Goal: Task Accomplishment & Management: Manage account settings

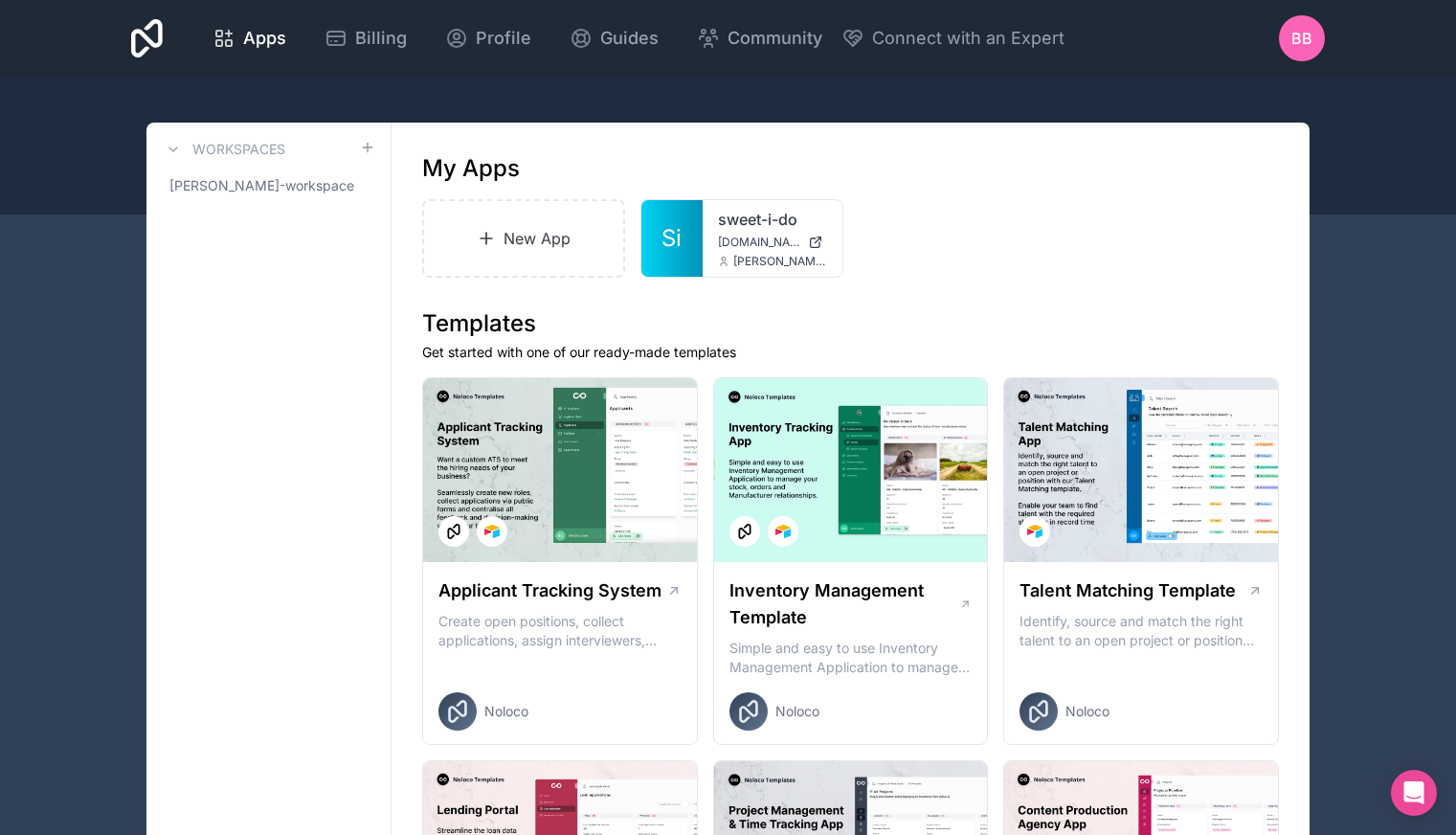
click at [1309, 39] on span "BB" at bounding box center [1302, 39] width 21 height 23
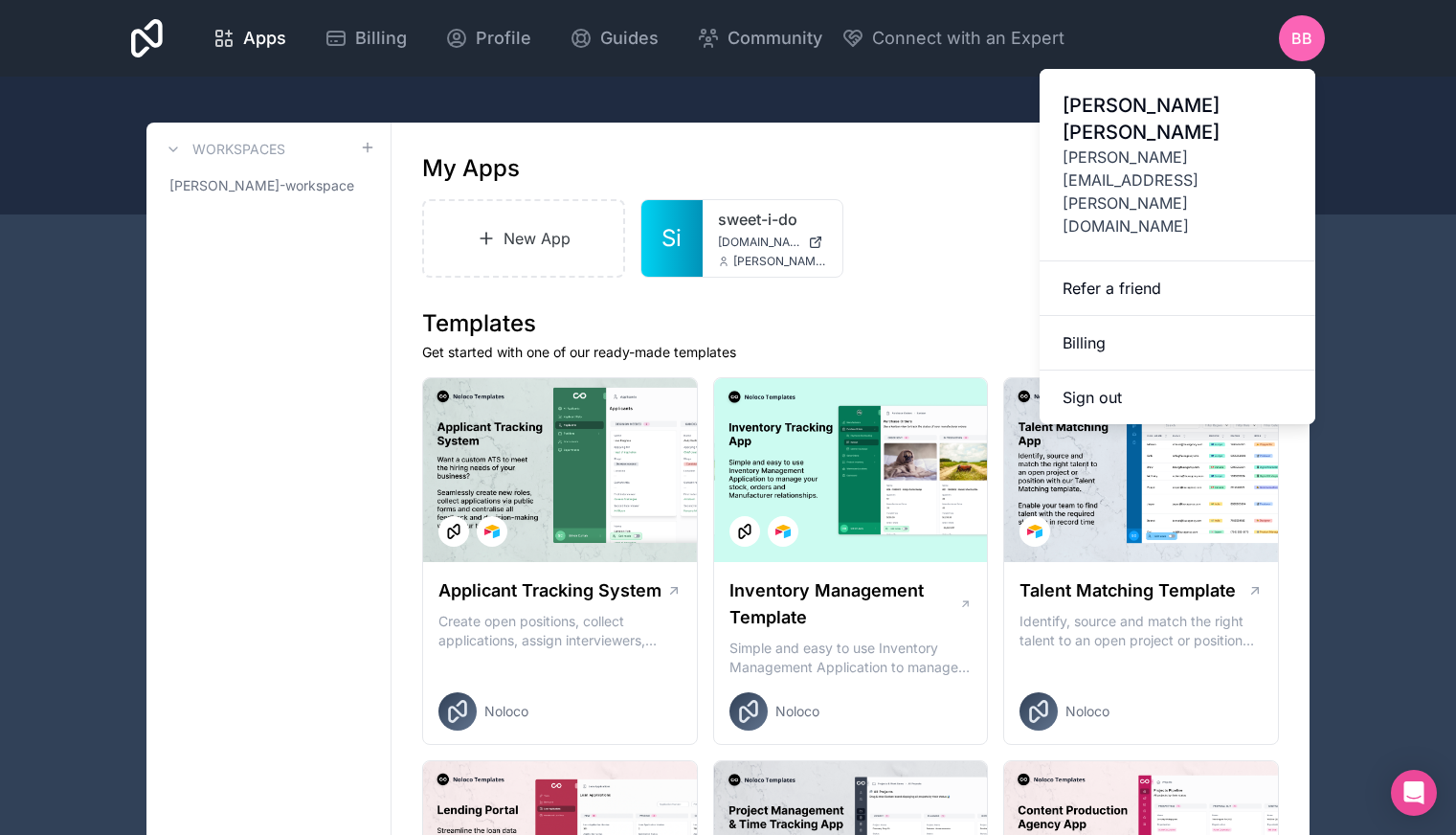
click at [1164, 316] on link "Billing" at bounding box center [1177, 344] width 275 height 54
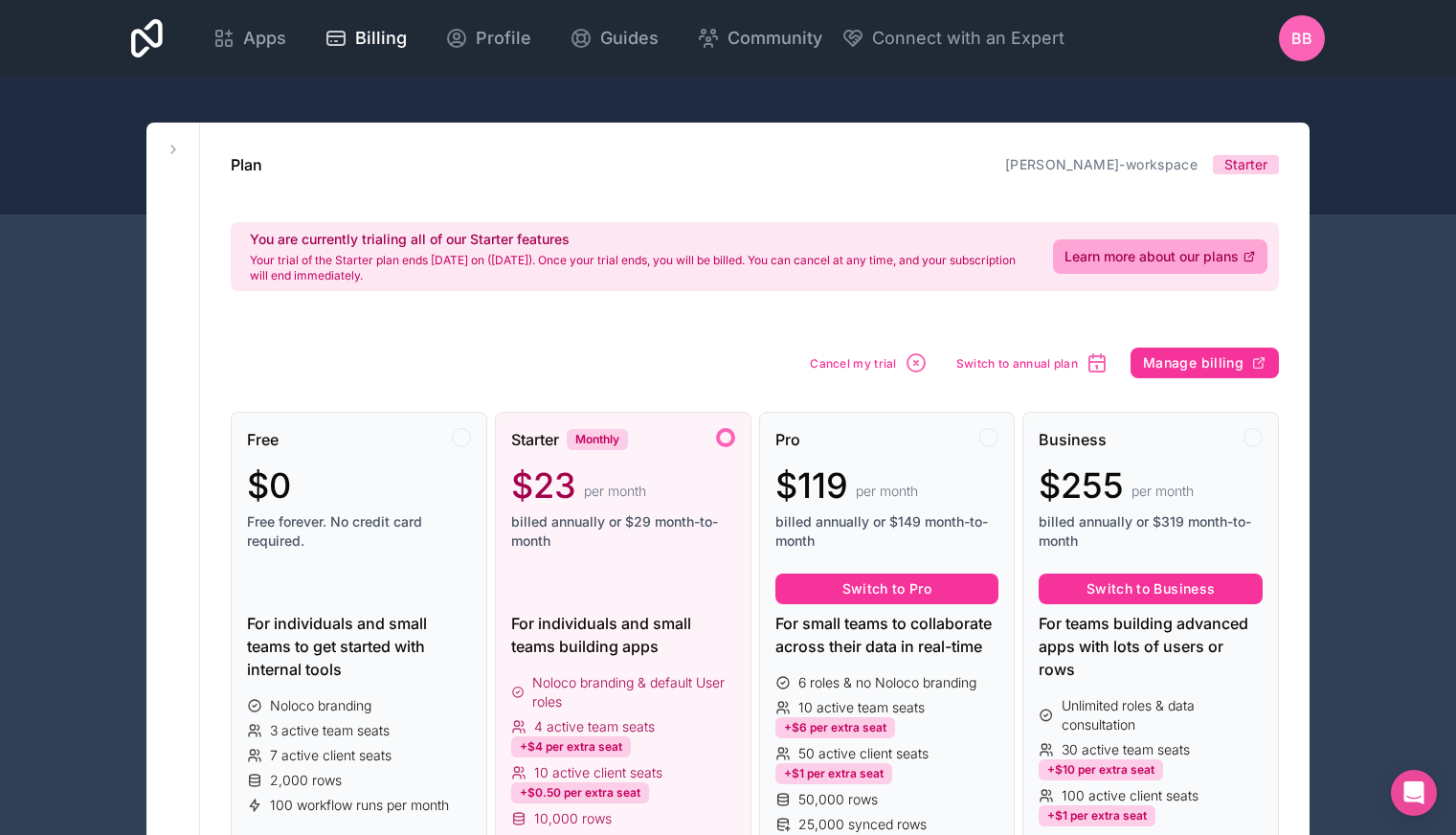
click at [915, 358] on icon "button" at bounding box center [917, 363] width 23 height 23
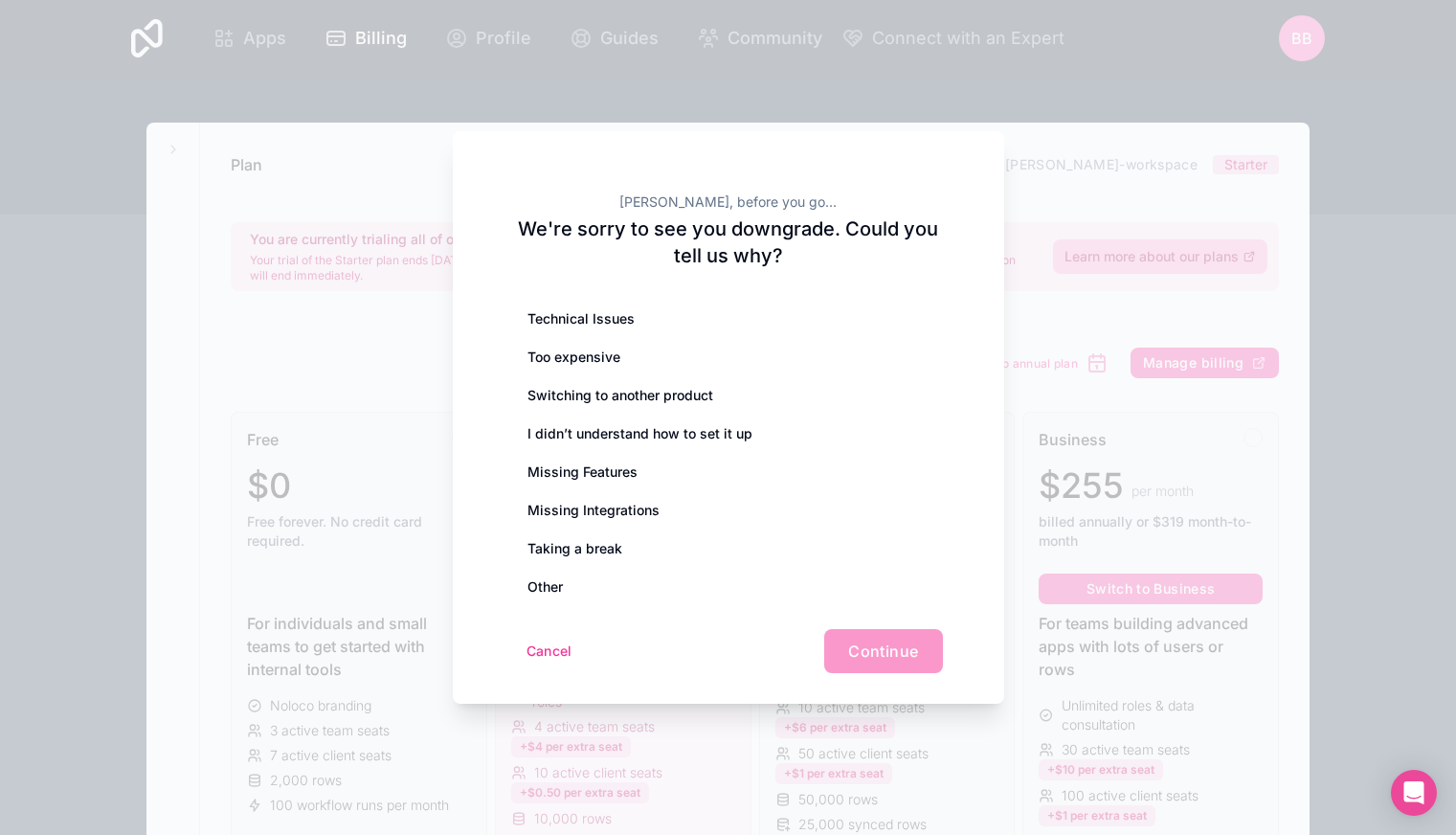
click at [767, 344] on div "Too expensive" at bounding box center [728, 356] width 429 height 38
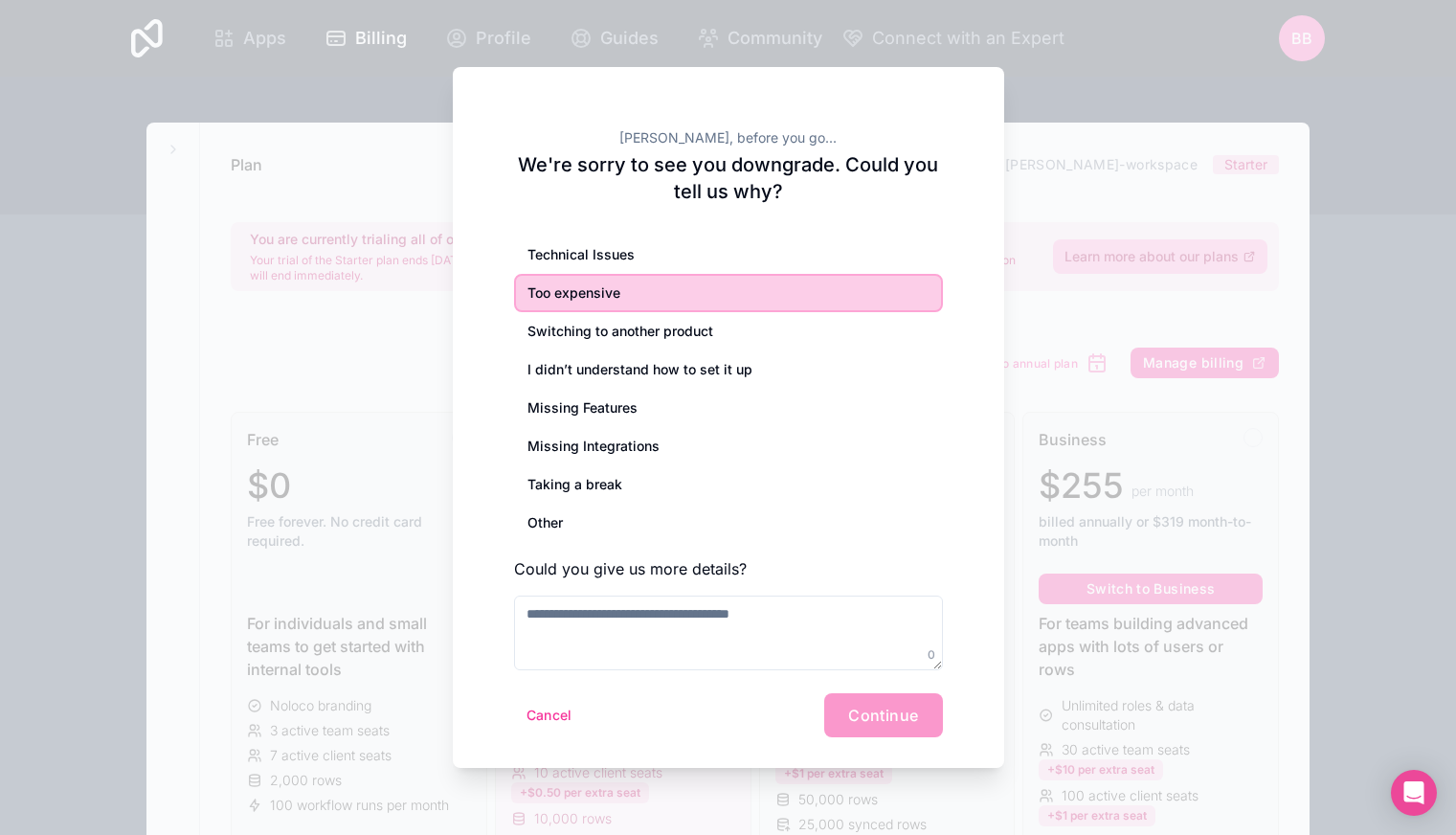
click at [870, 710] on div "Cancel Continue" at bounding box center [728, 714] width 429 height 44
click at [727, 281] on div "Too expensive" at bounding box center [728, 292] width 429 height 38
click at [688, 614] on textarea at bounding box center [728, 633] width 429 height 75
click at [732, 635] on textarea at bounding box center [728, 633] width 429 height 75
click at [870, 722] on div "Cancel Continue" at bounding box center [728, 714] width 429 height 44
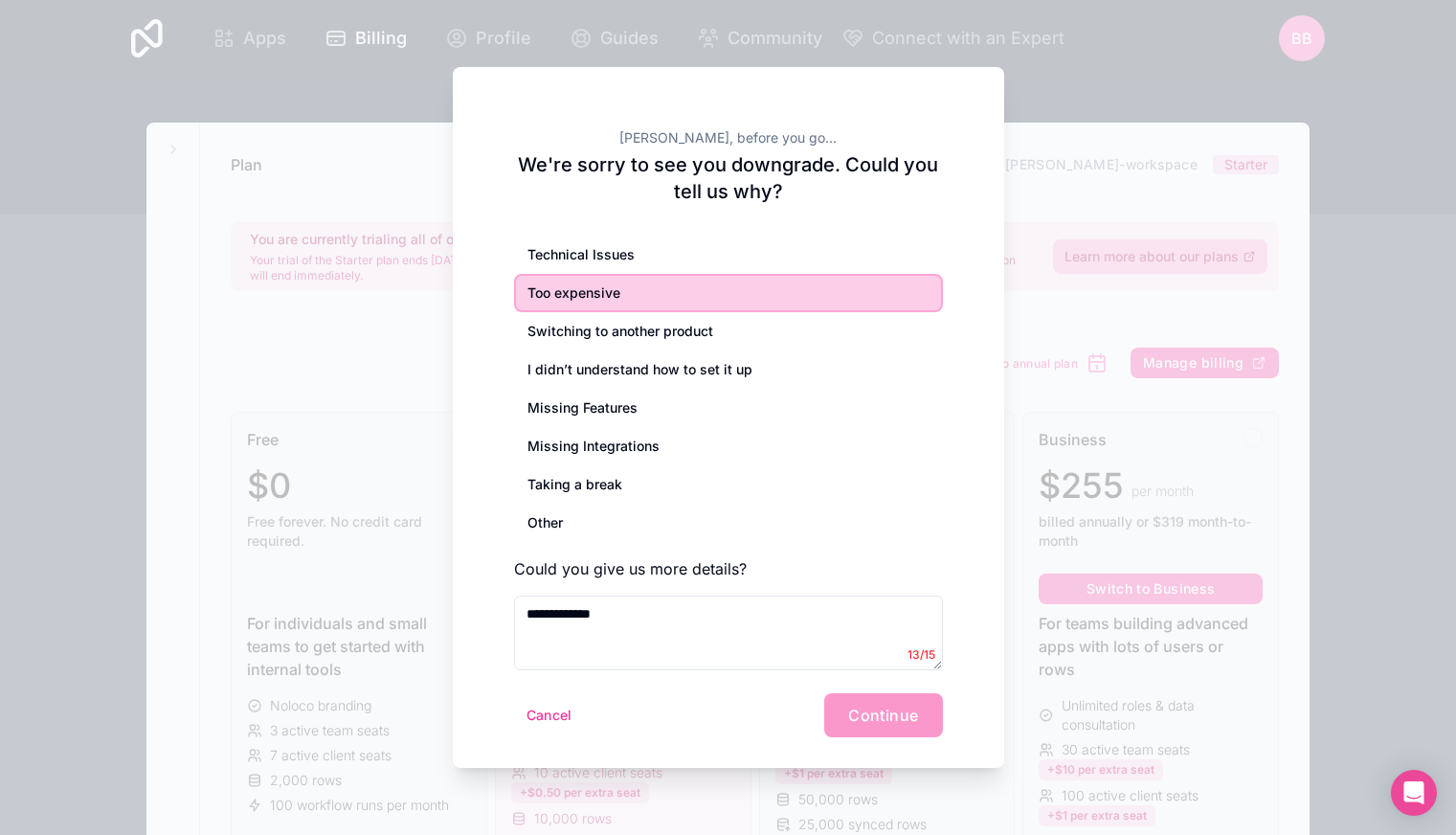
click at [676, 288] on div "Too expensive" at bounding box center [728, 292] width 429 height 38
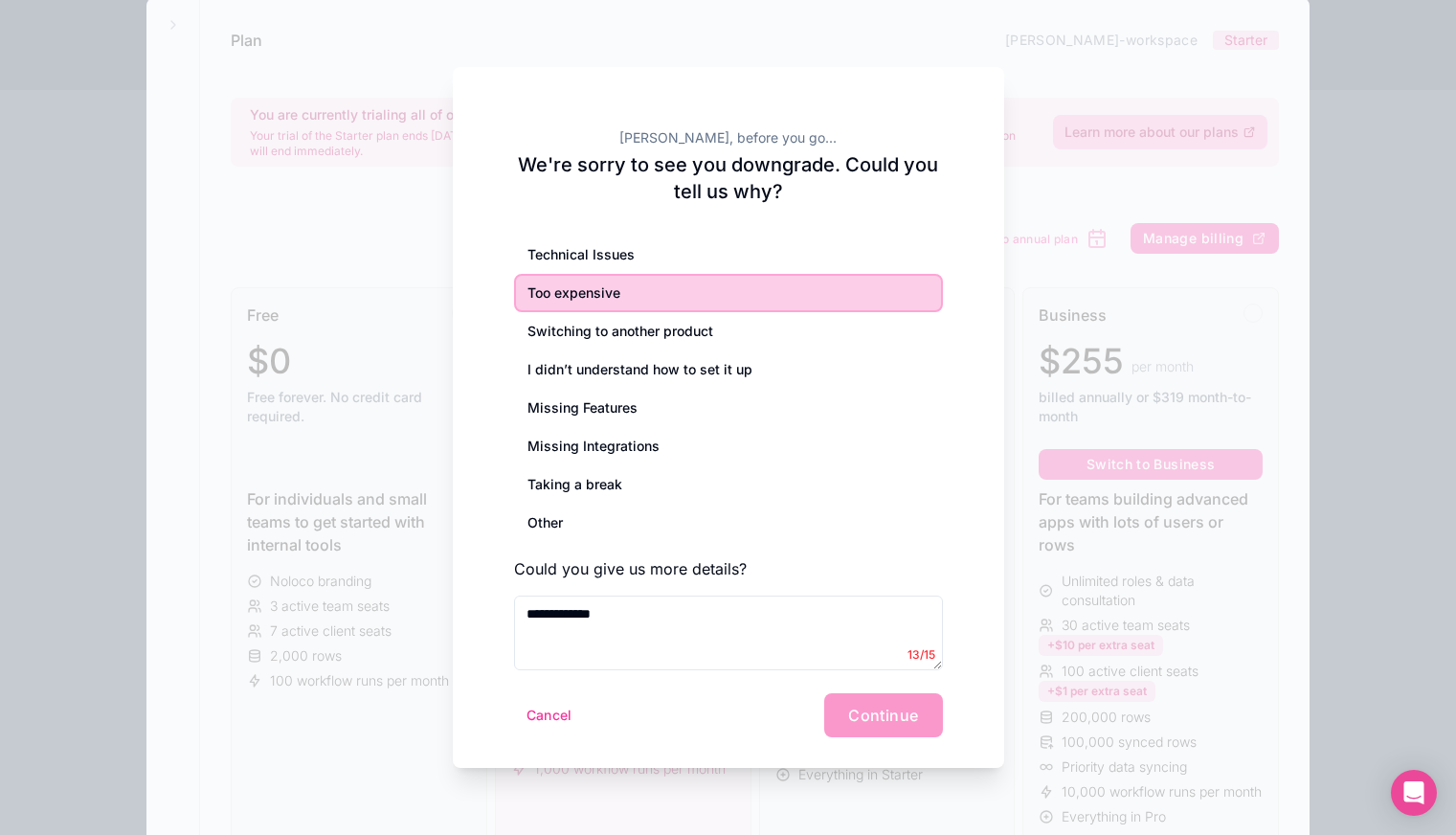
scroll to position [117, 0]
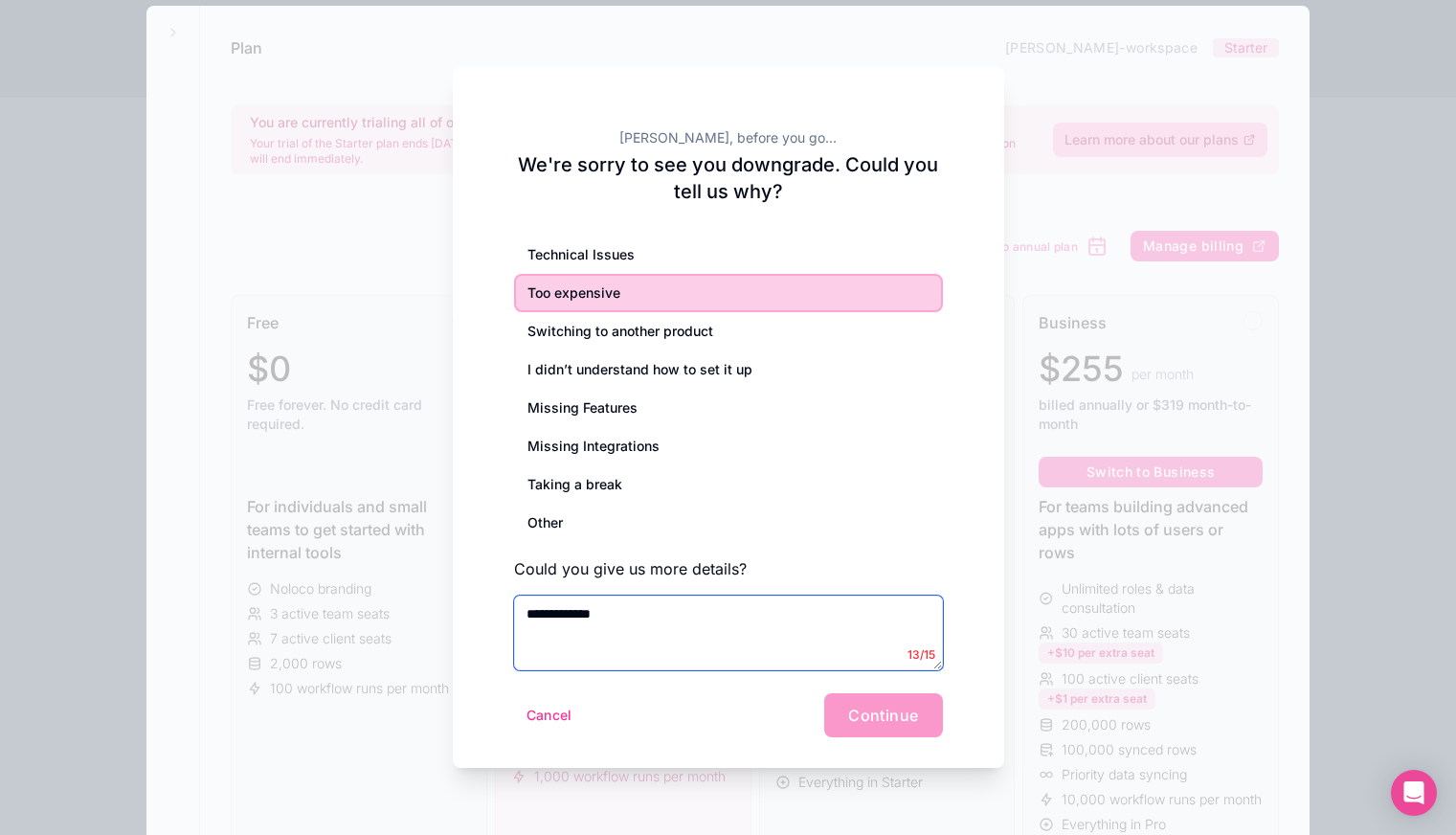
click at [561, 611] on textarea "**********" at bounding box center [728, 633] width 429 height 75
click at [688, 616] on textarea "**********" at bounding box center [728, 633] width 429 height 75
type textarea "**********"
click at [694, 293] on div "Too expensive" at bounding box center [728, 292] width 429 height 38
click at [681, 334] on div "Switching to another product" at bounding box center [728, 331] width 429 height 38
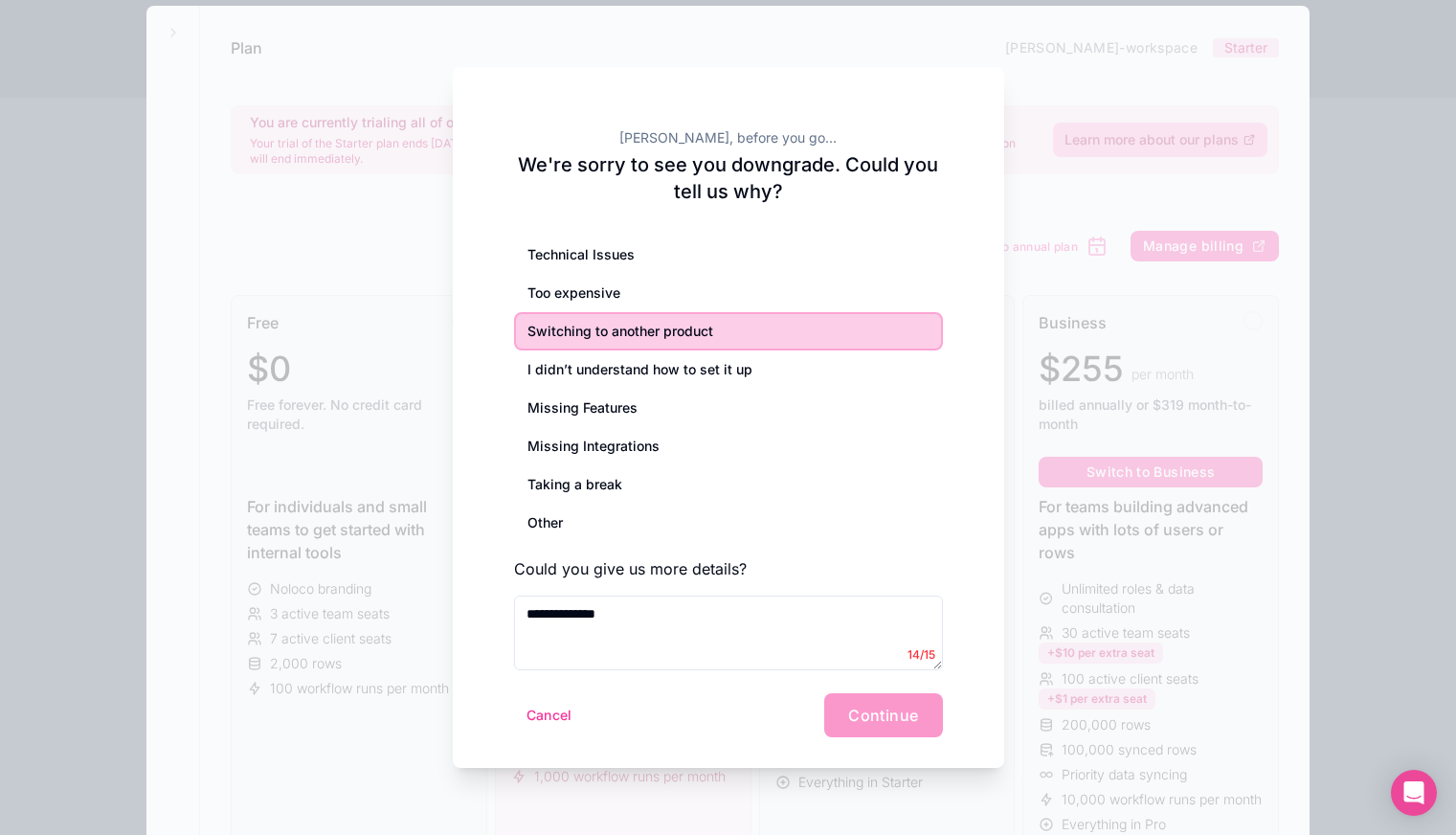
click at [682, 286] on div "Too expensive" at bounding box center [728, 292] width 429 height 38
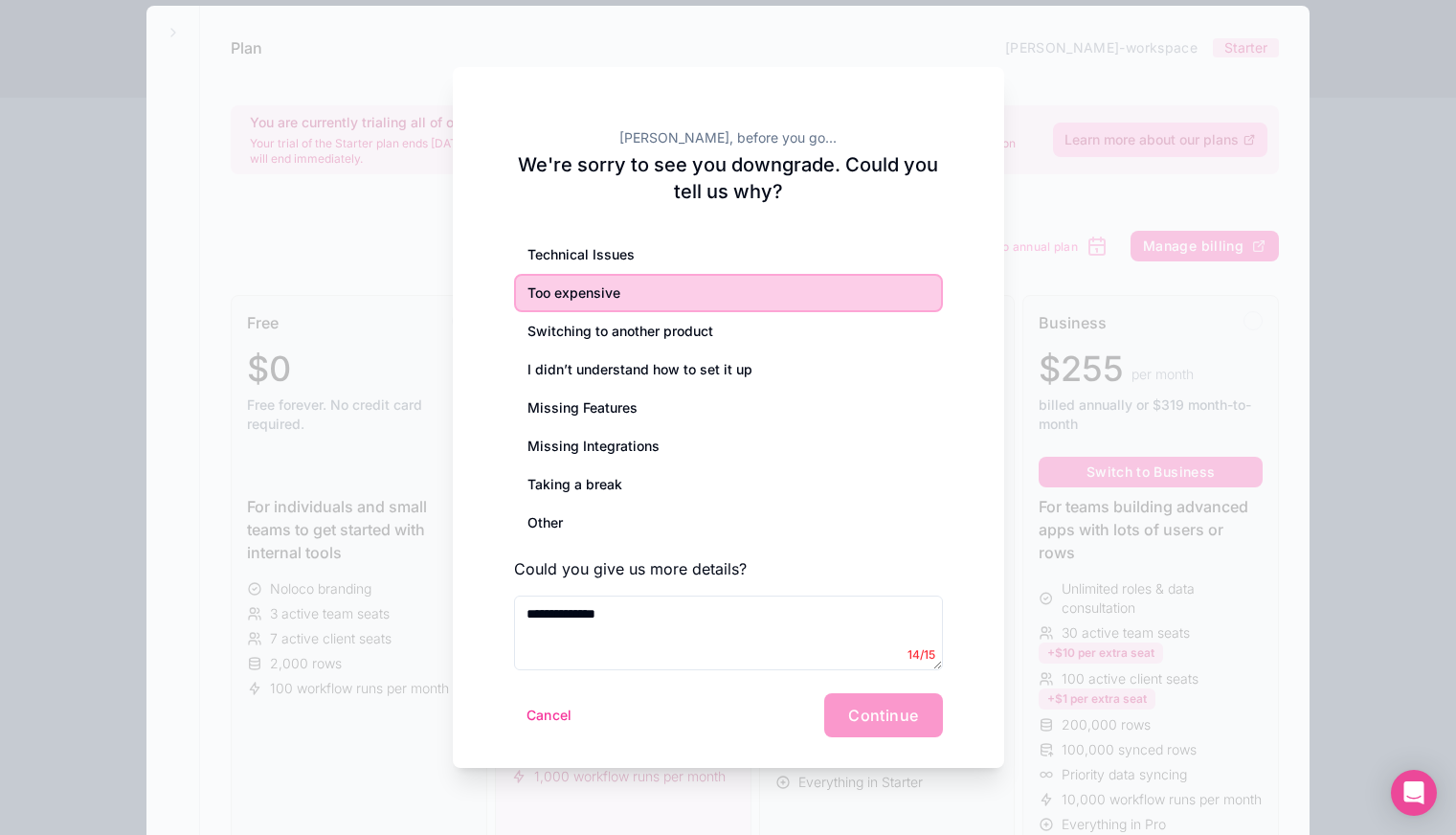
drag, startPoint x: 864, startPoint y: 725, endPoint x: 563, endPoint y: 707, distance: 301.5
click at [845, 720] on div "Cancel Continue" at bounding box center [728, 714] width 429 height 44
click at [550, 719] on button "Cancel" at bounding box center [549, 714] width 71 height 30
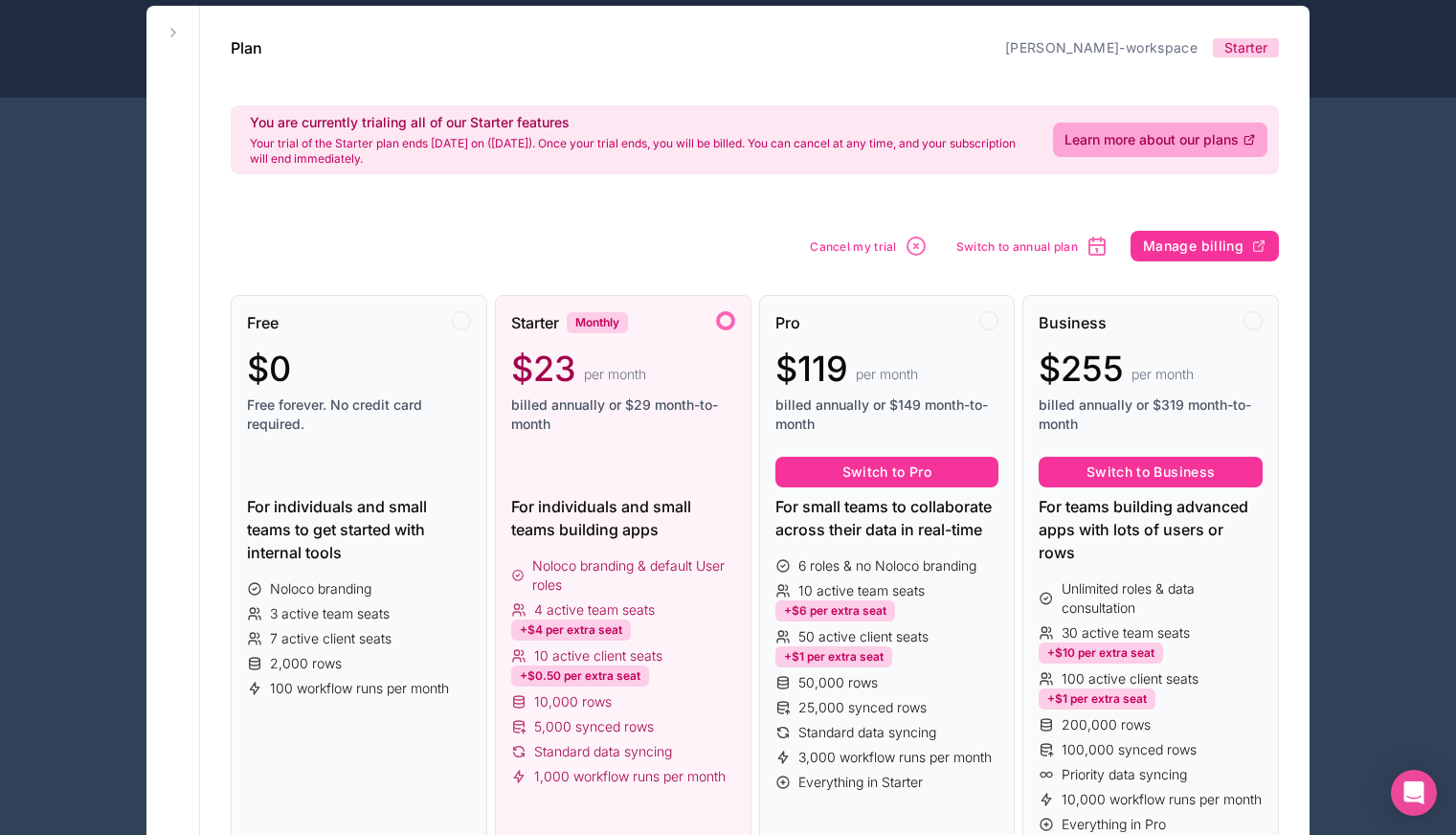
click at [908, 236] on icon "button" at bounding box center [917, 246] width 23 height 23
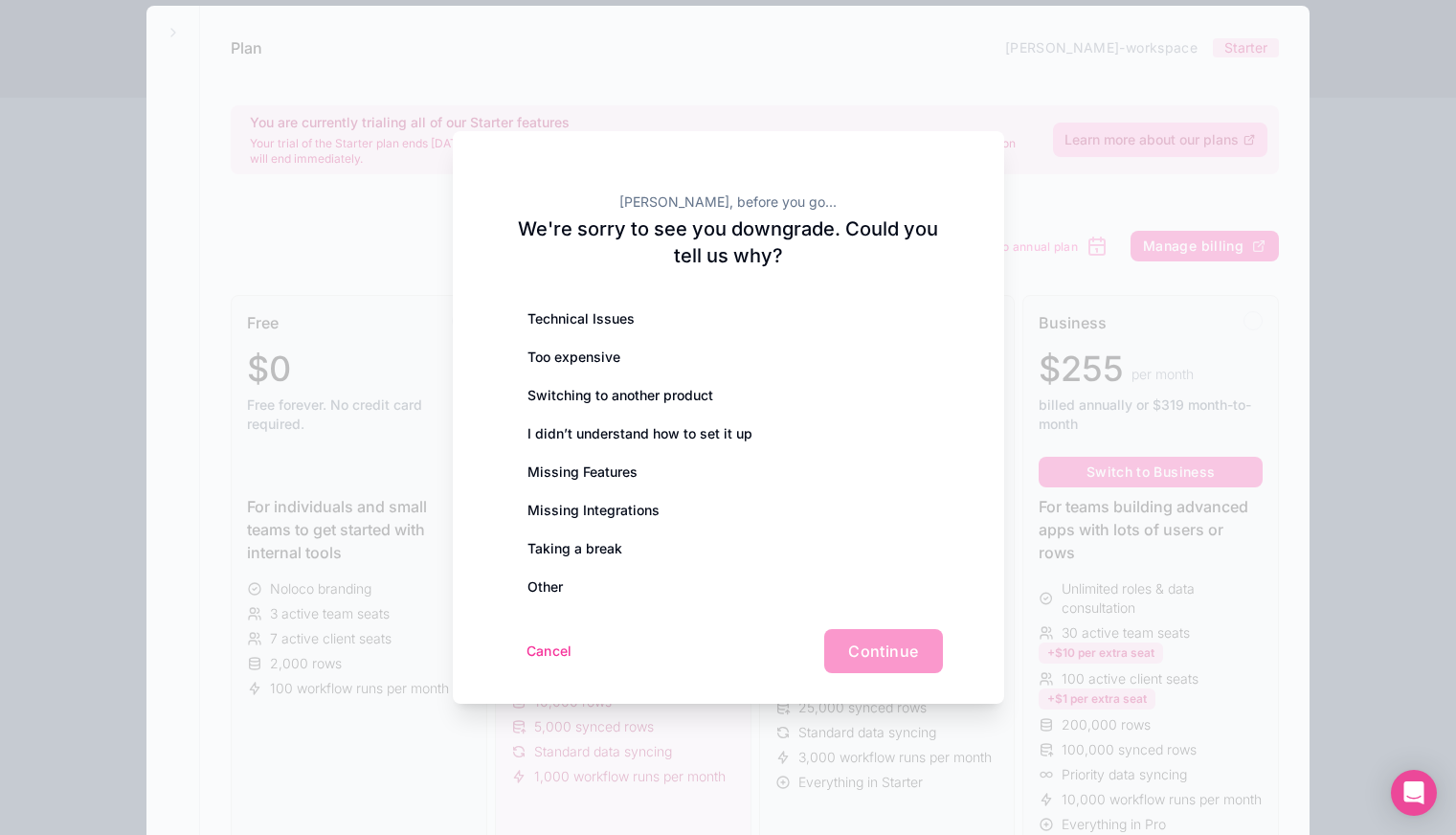
click at [561, 364] on div "Too expensive" at bounding box center [728, 356] width 429 height 38
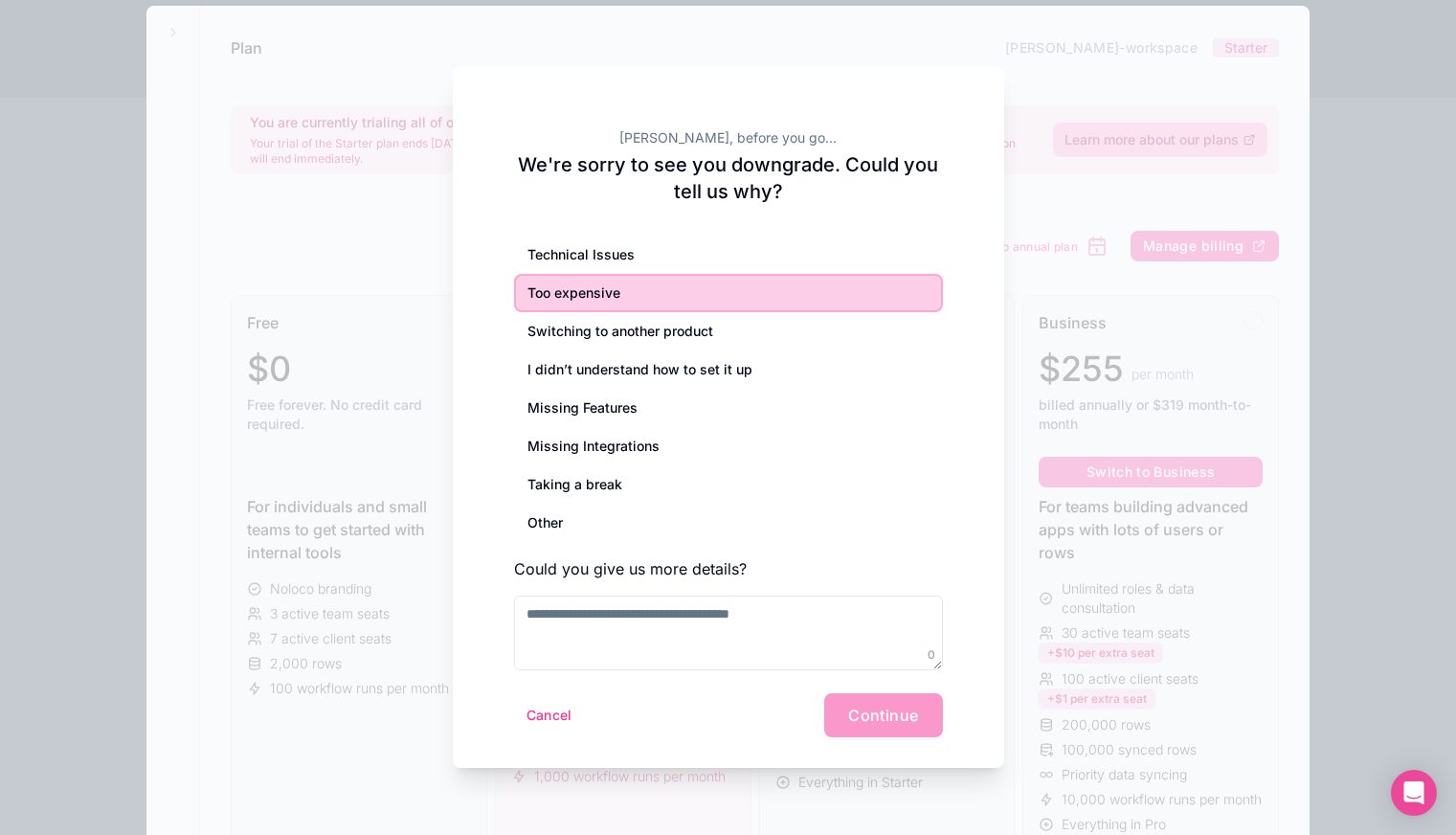
click at [697, 301] on div "Too expensive" at bounding box center [728, 292] width 429 height 38
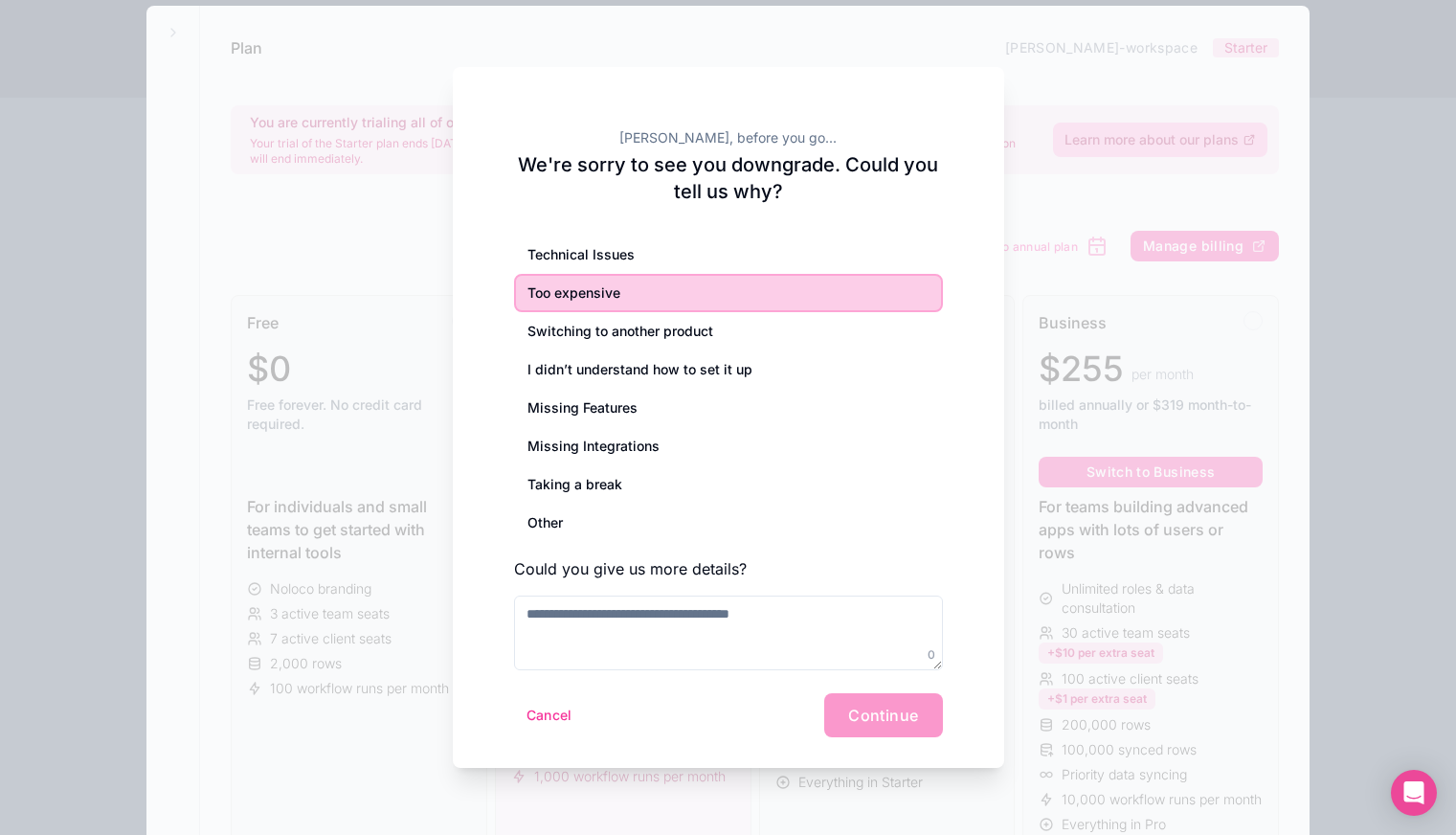
click at [585, 518] on div "Other" at bounding box center [728, 522] width 429 height 38
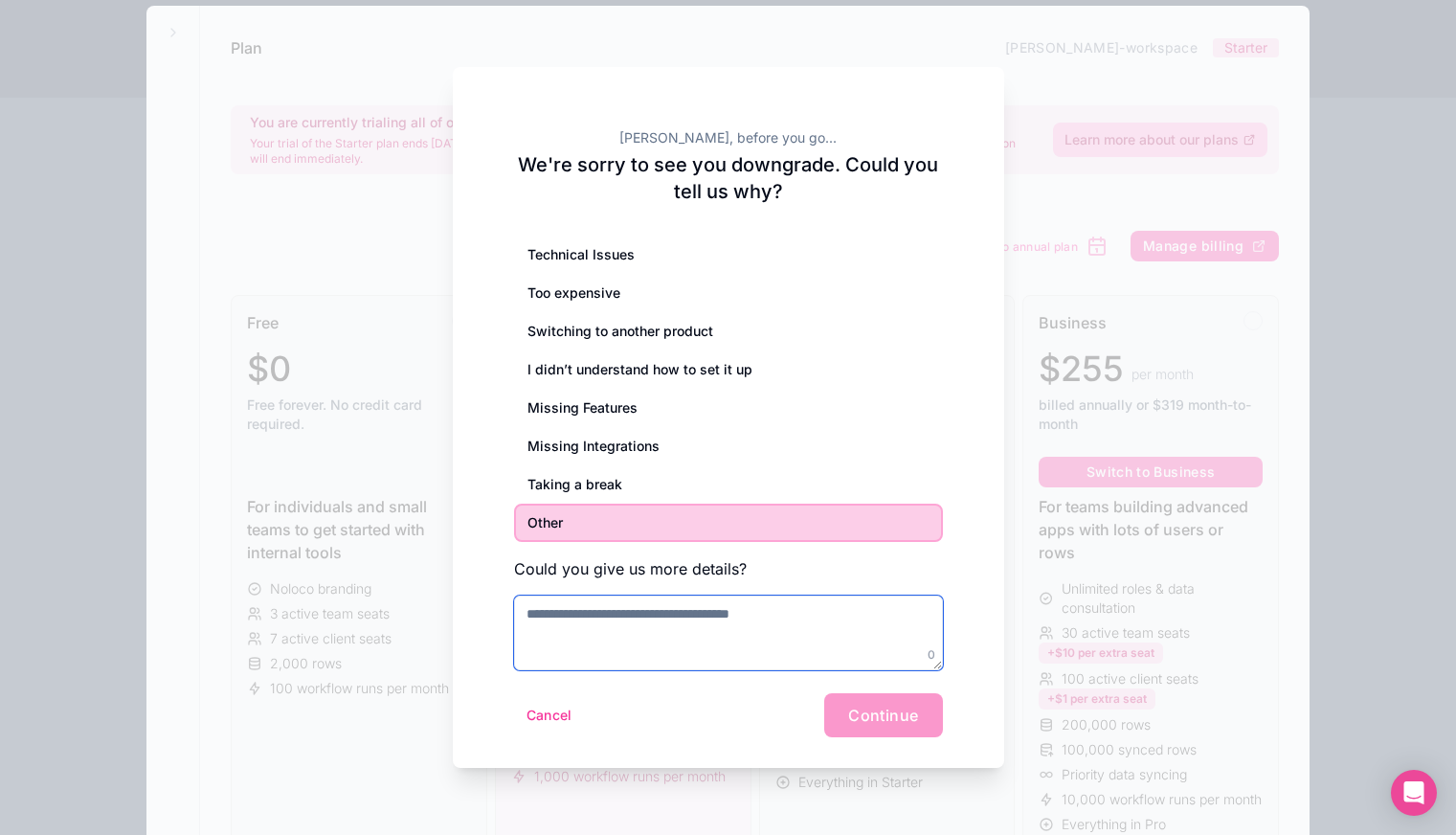
click at [581, 632] on textarea at bounding box center [728, 633] width 429 height 75
click at [864, 712] on div "Cancel Continue" at bounding box center [728, 714] width 429 height 44
click at [597, 473] on div "Taking a break" at bounding box center [728, 484] width 429 height 38
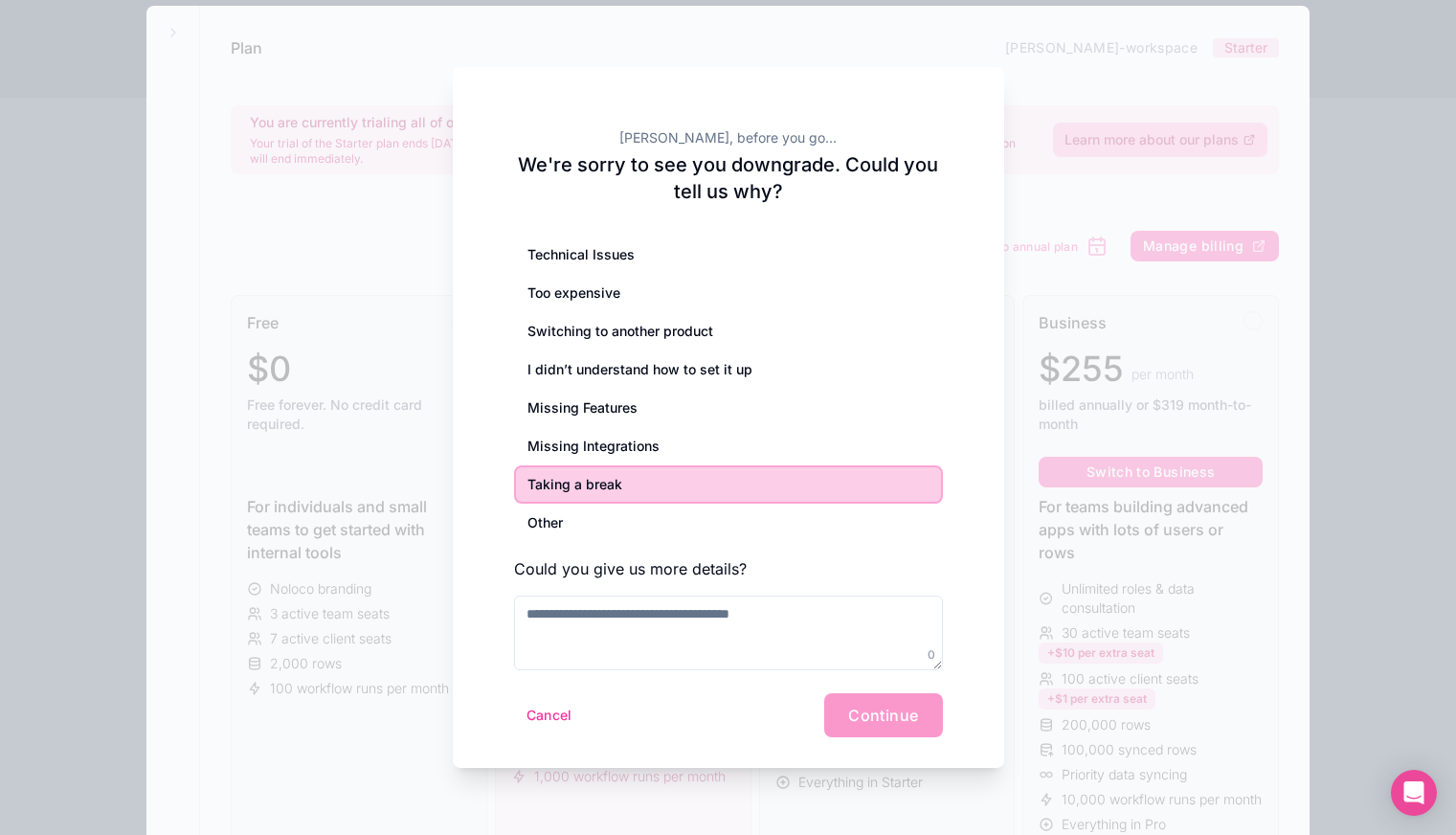
click at [617, 435] on div "Missing Integrations" at bounding box center [728, 446] width 429 height 38
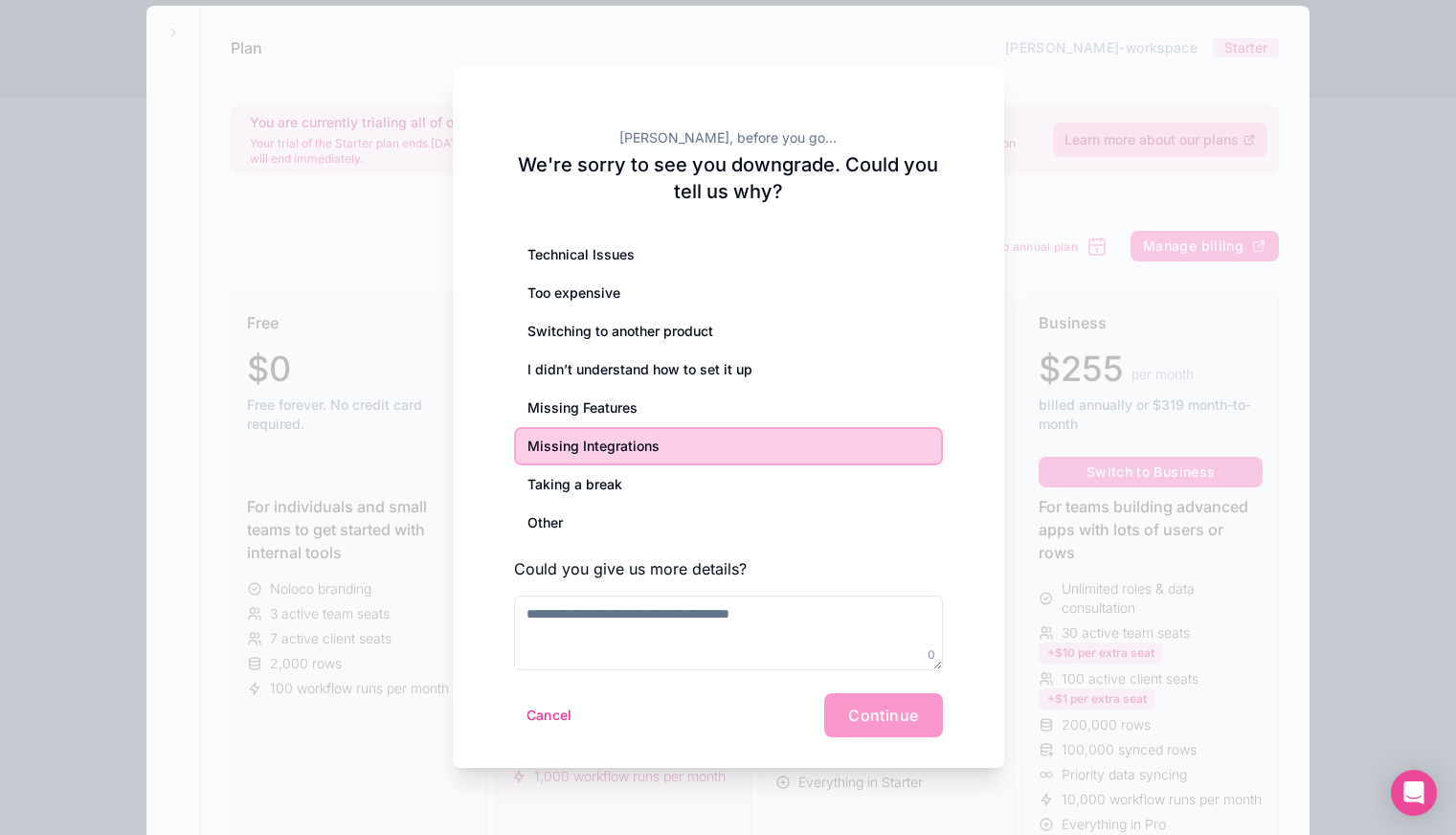
click at [654, 400] on div "Missing Features" at bounding box center [728, 407] width 429 height 38
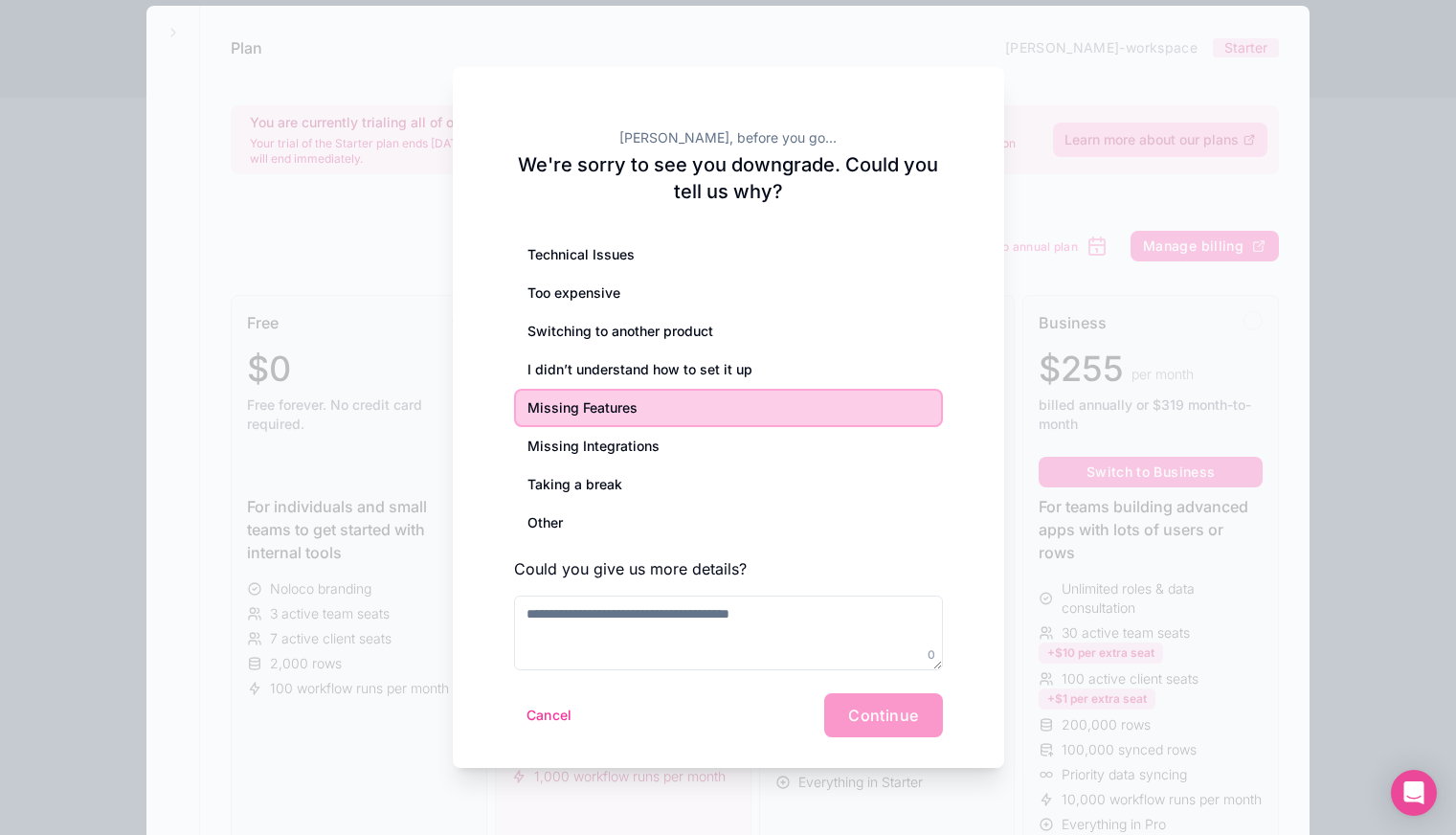
click at [702, 362] on div "I didn’t understand how to set it up" at bounding box center [728, 369] width 429 height 38
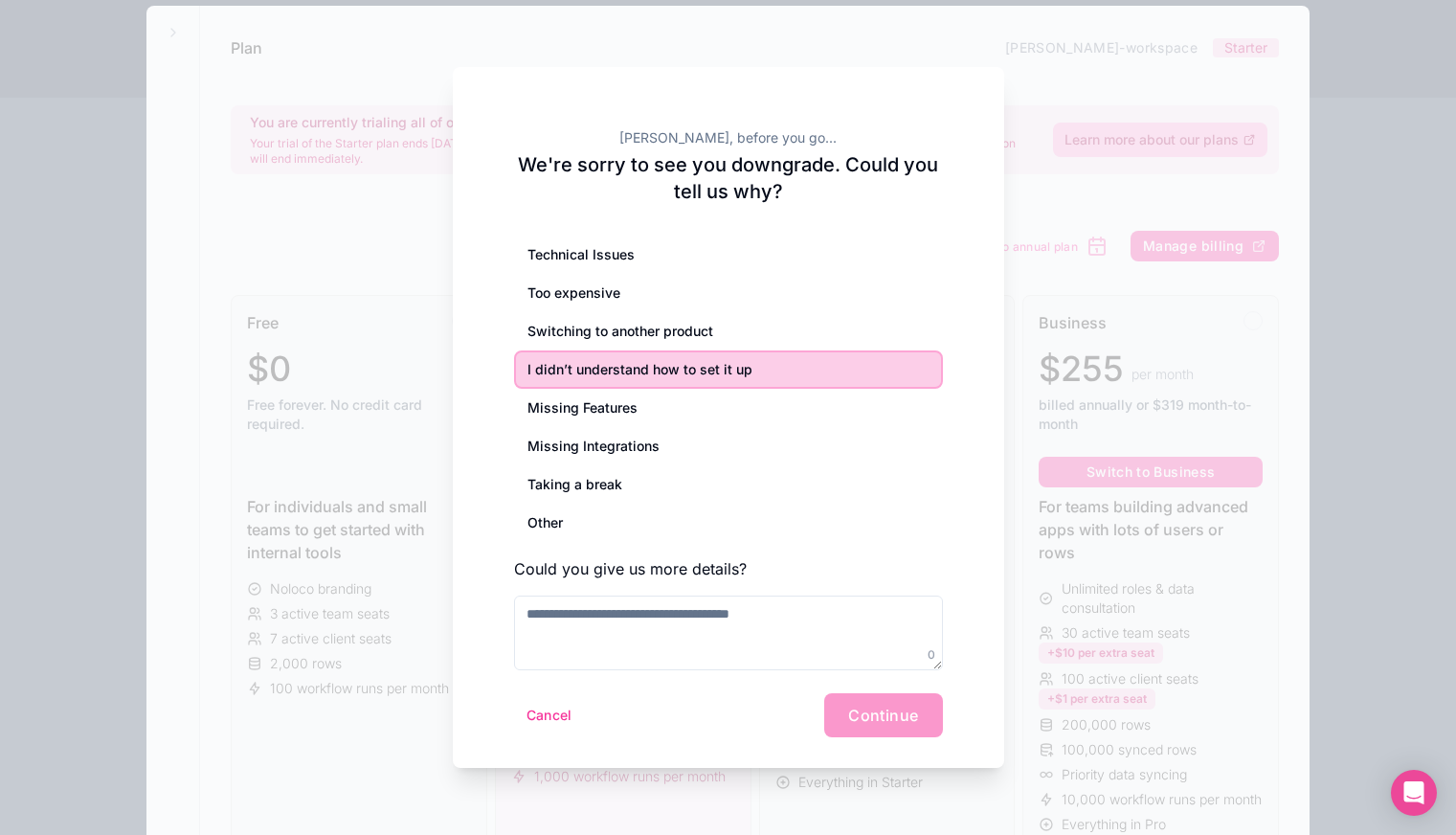
click at [688, 333] on div "Switching to another product" at bounding box center [728, 331] width 429 height 38
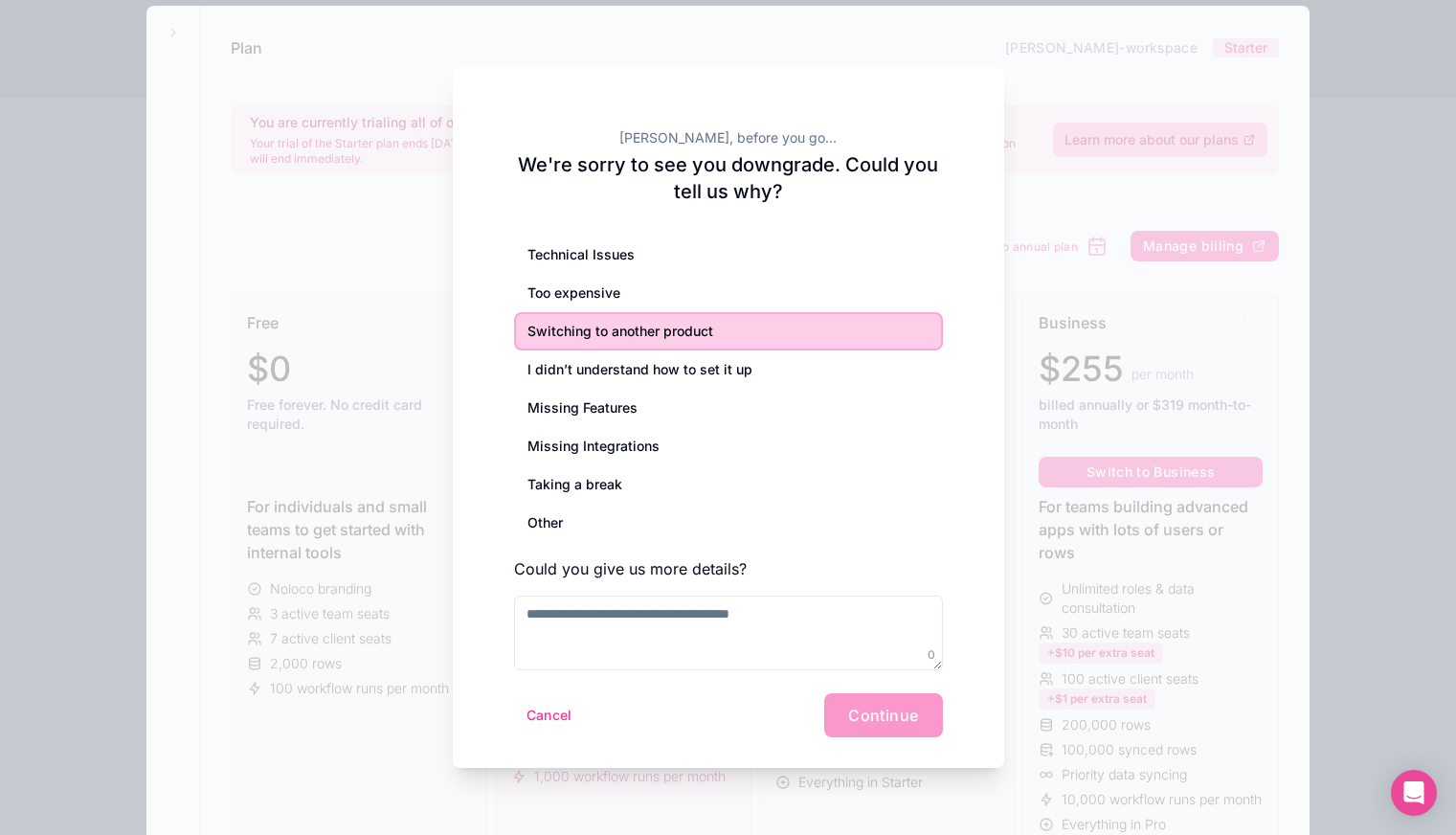
click at [661, 286] on div "Too expensive" at bounding box center [728, 292] width 429 height 38
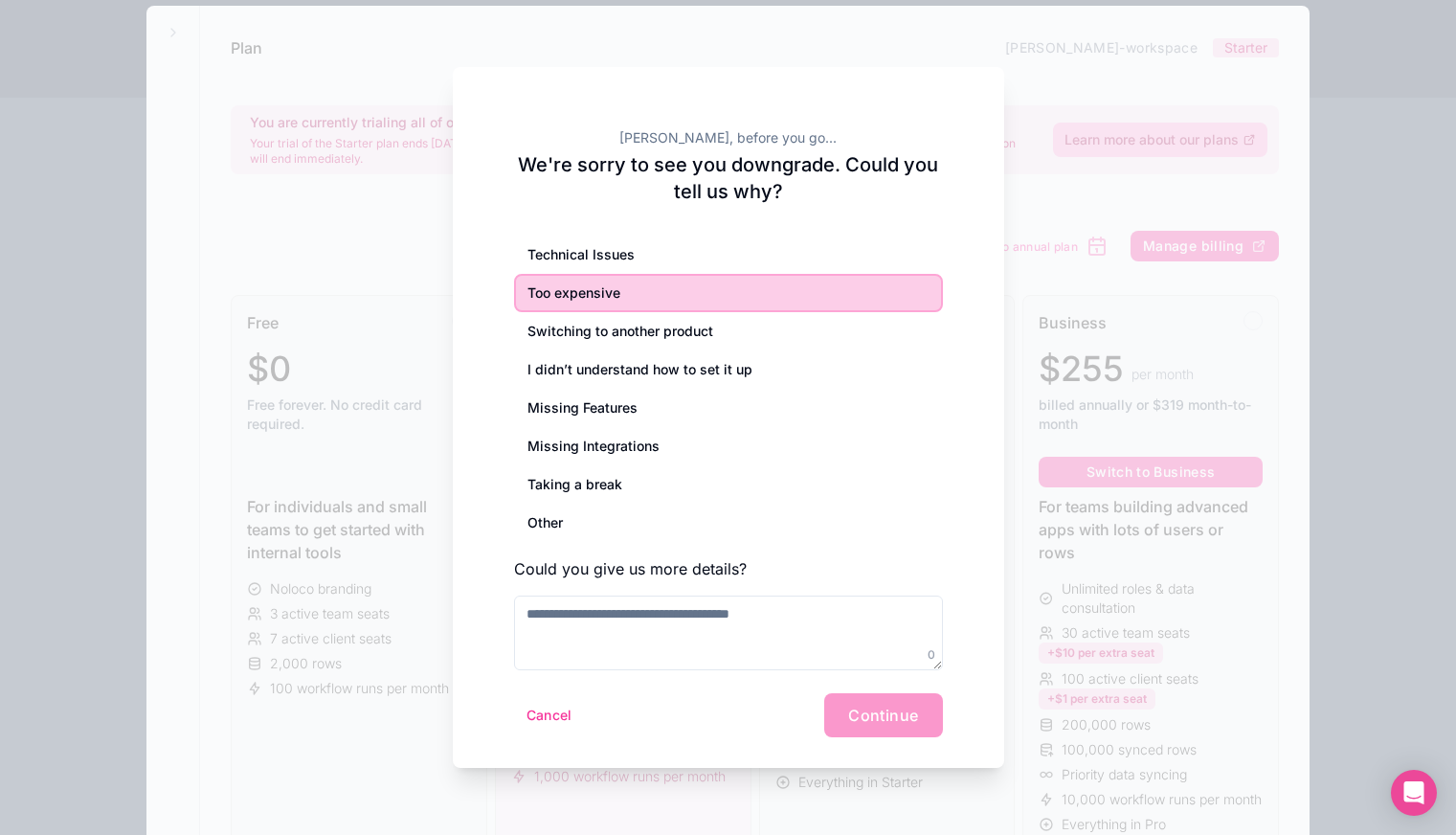
click at [666, 253] on div "Technical Issues" at bounding box center [728, 254] width 429 height 38
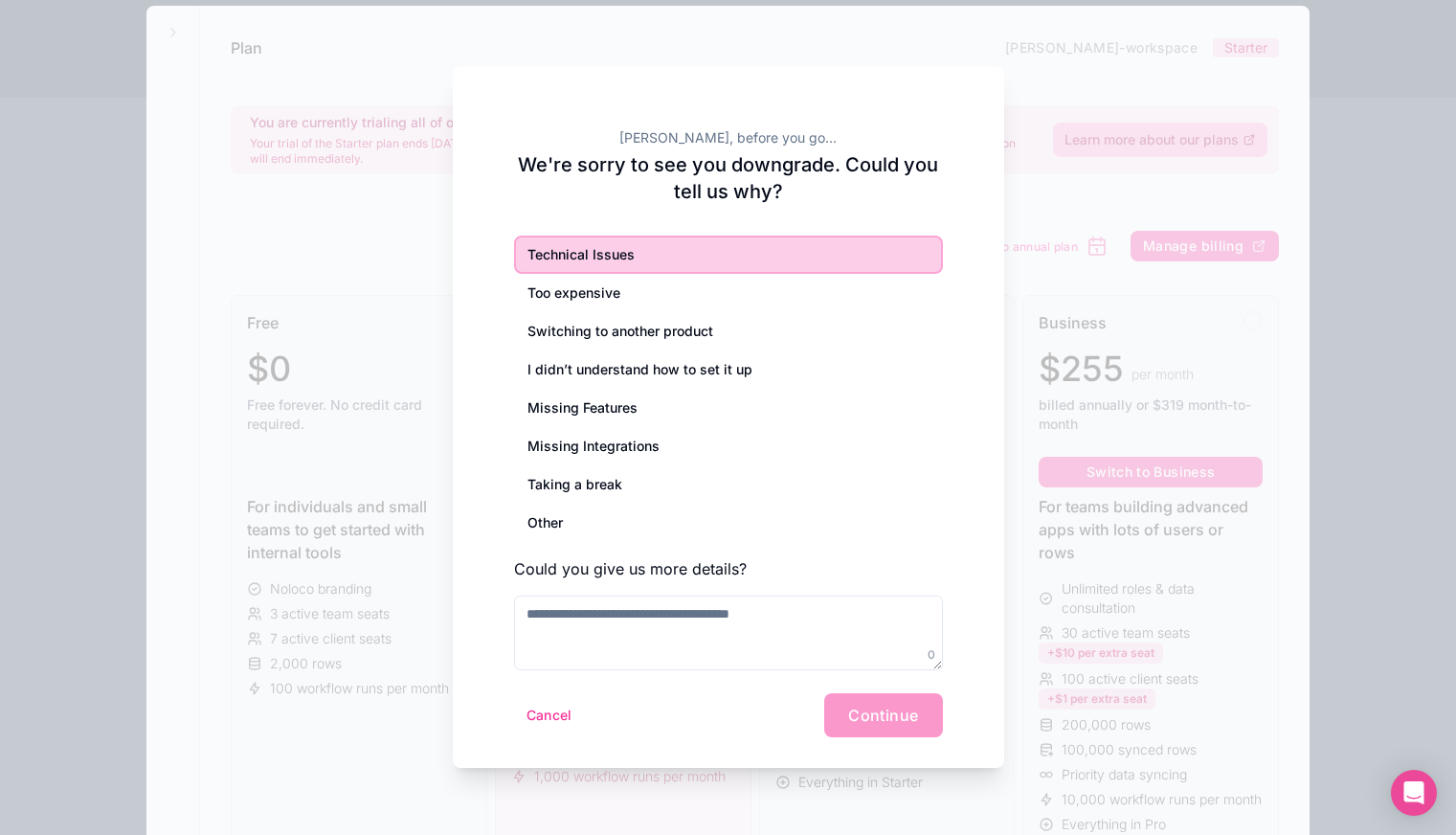
click at [638, 283] on div "Too expensive" at bounding box center [728, 292] width 429 height 38
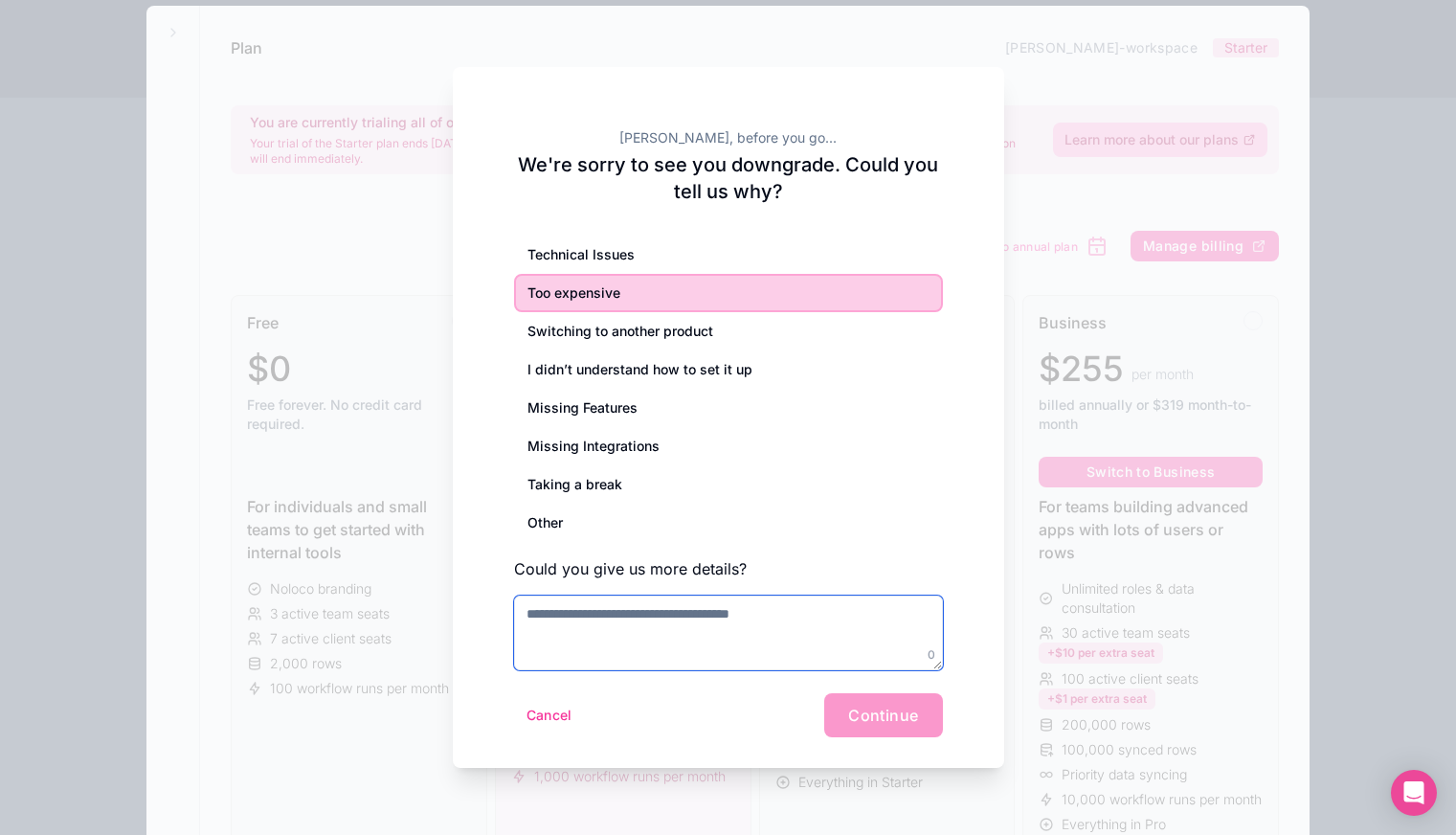
click at [685, 634] on textarea at bounding box center [728, 633] width 429 height 75
type textarea "**********"
click at [866, 721] on div "Cancel Continue" at bounding box center [728, 714] width 429 height 44
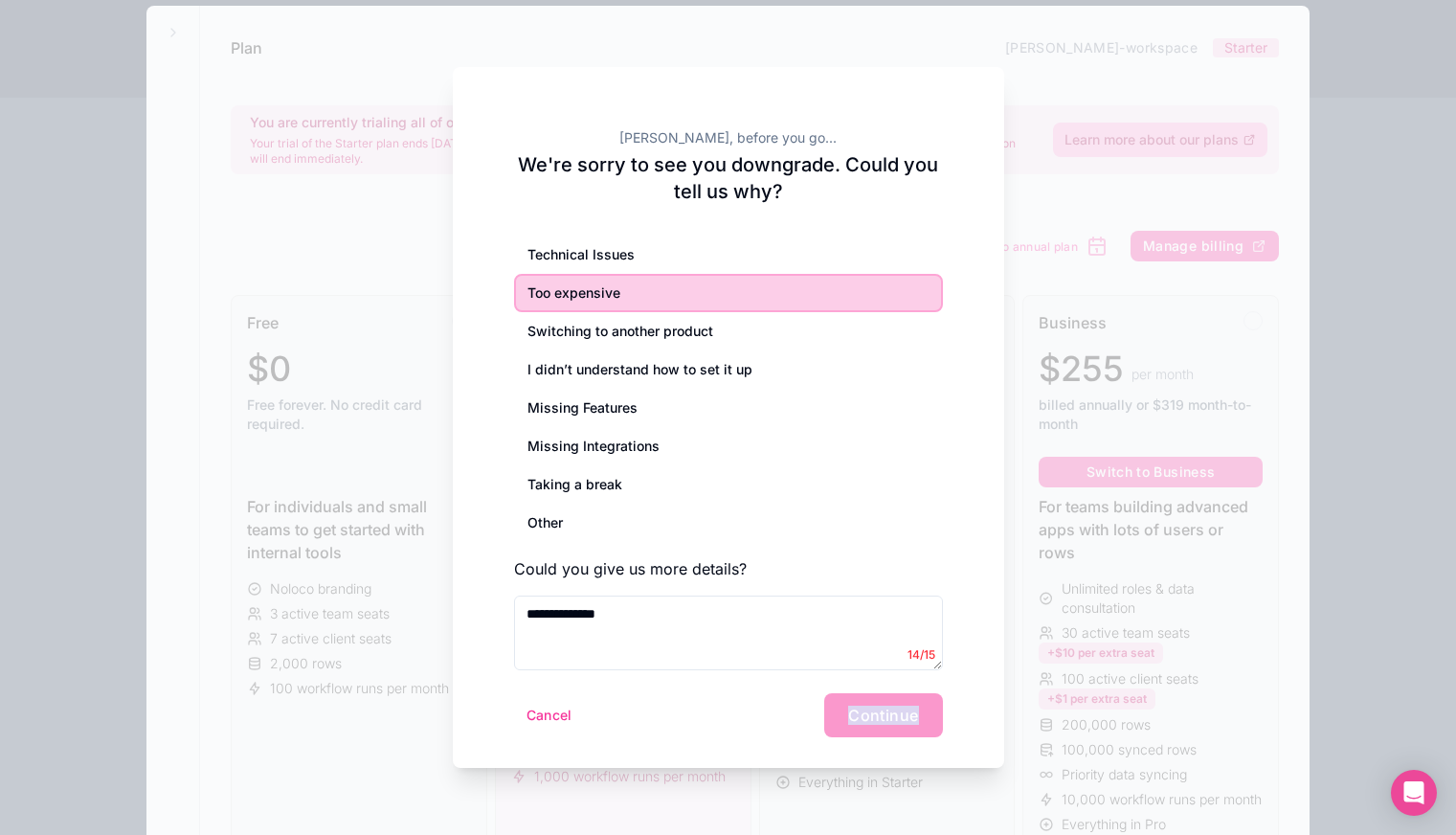
click at [866, 721] on div "Cancel Continue" at bounding box center [728, 714] width 429 height 44
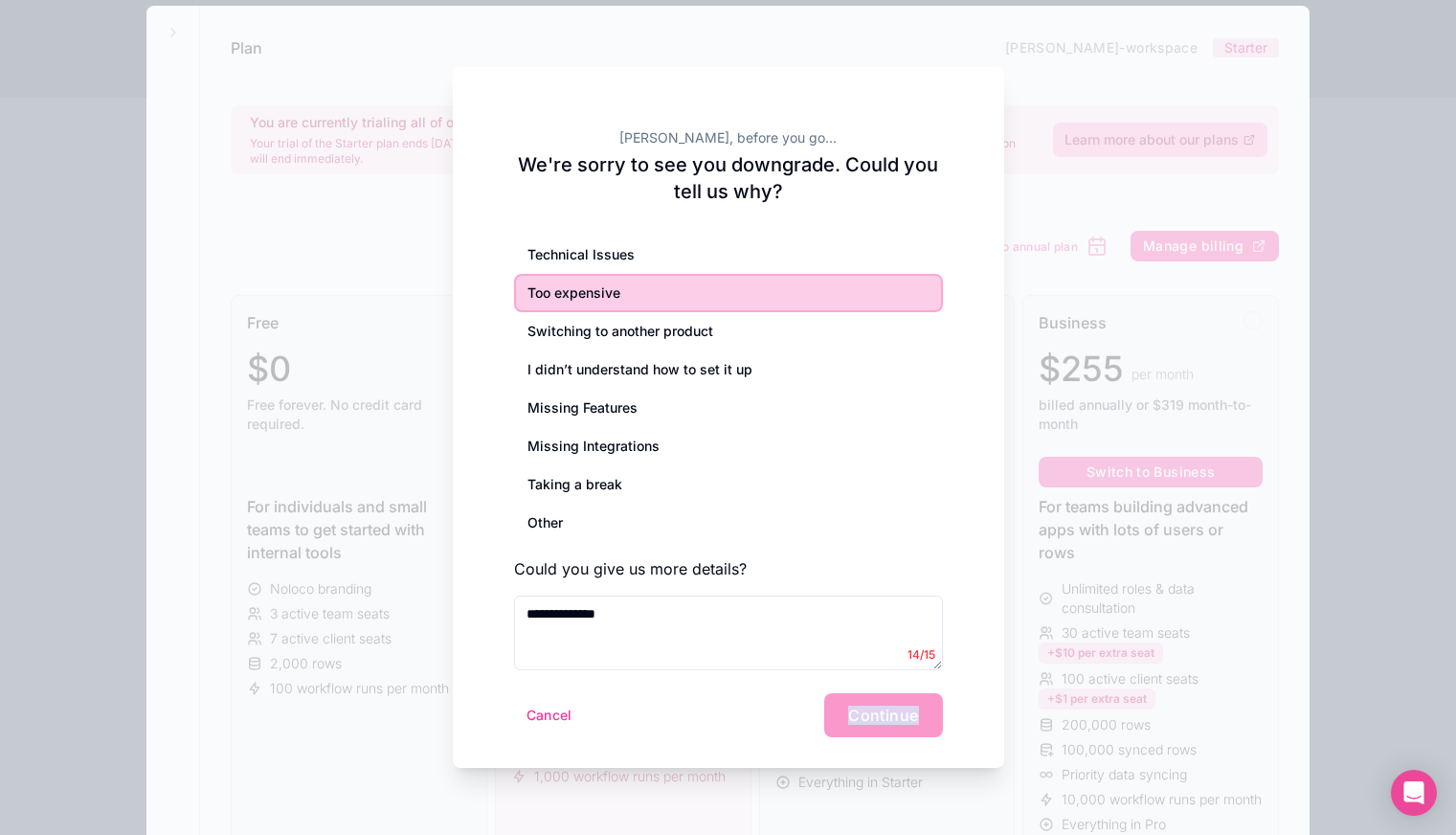
click at [866, 721] on div "Cancel Continue" at bounding box center [728, 714] width 429 height 44
click at [882, 711] on div "Cancel Continue" at bounding box center [728, 714] width 429 height 44
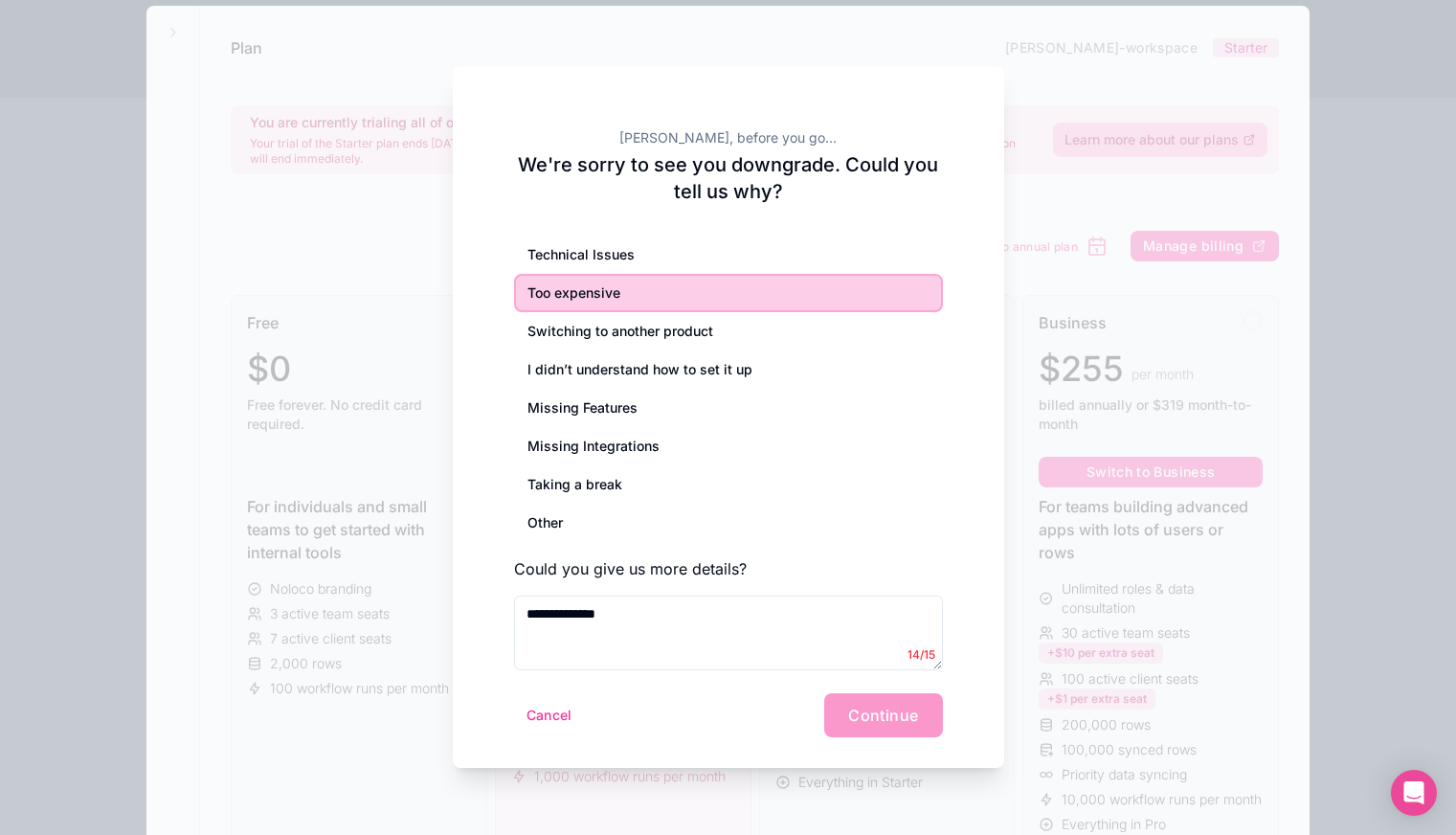
click at [884, 710] on div "Cancel Continue" at bounding box center [728, 714] width 429 height 44
drag, startPoint x: 892, startPoint y: 716, endPoint x: 904, endPoint y: 712, distance: 12.6
click at [895, 715] on div "Cancel Continue" at bounding box center [728, 714] width 429 height 44
click at [919, 704] on div "Cancel Continue" at bounding box center [728, 714] width 429 height 44
click at [919, 714] on div "Cancel Continue" at bounding box center [728, 714] width 429 height 44
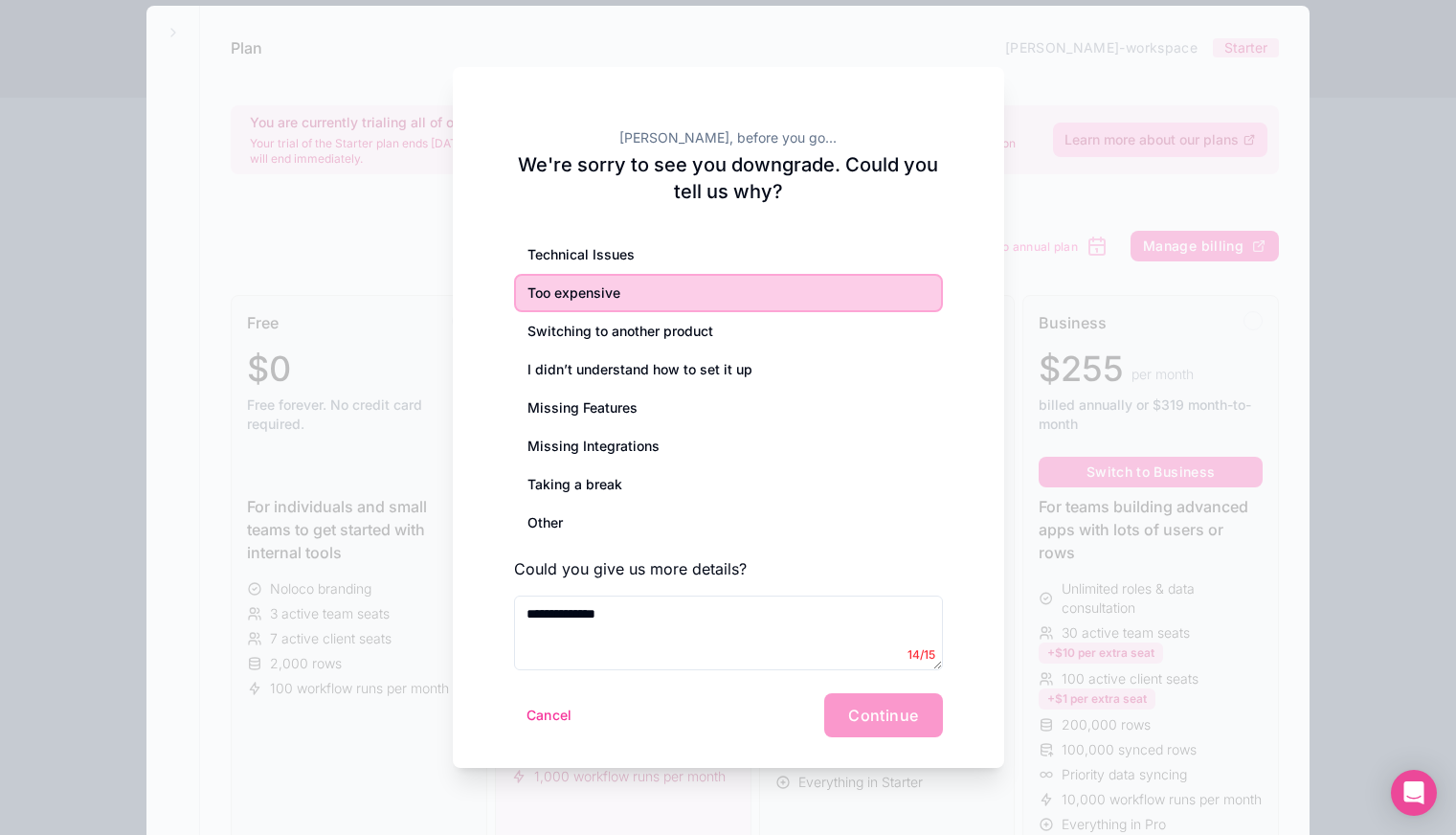
click at [866, 713] on div "Cancel Continue" at bounding box center [728, 714] width 429 height 44
click at [864, 712] on div "Cancel Continue" at bounding box center [728, 714] width 429 height 44
drag, startPoint x: 862, startPoint y: 711, endPoint x: 886, endPoint y: 706, distance: 24.5
click at [873, 708] on div "Cancel Continue" at bounding box center [728, 714] width 429 height 44
drag, startPoint x: 886, startPoint y: 706, endPoint x: 901, endPoint y: 707, distance: 15.0
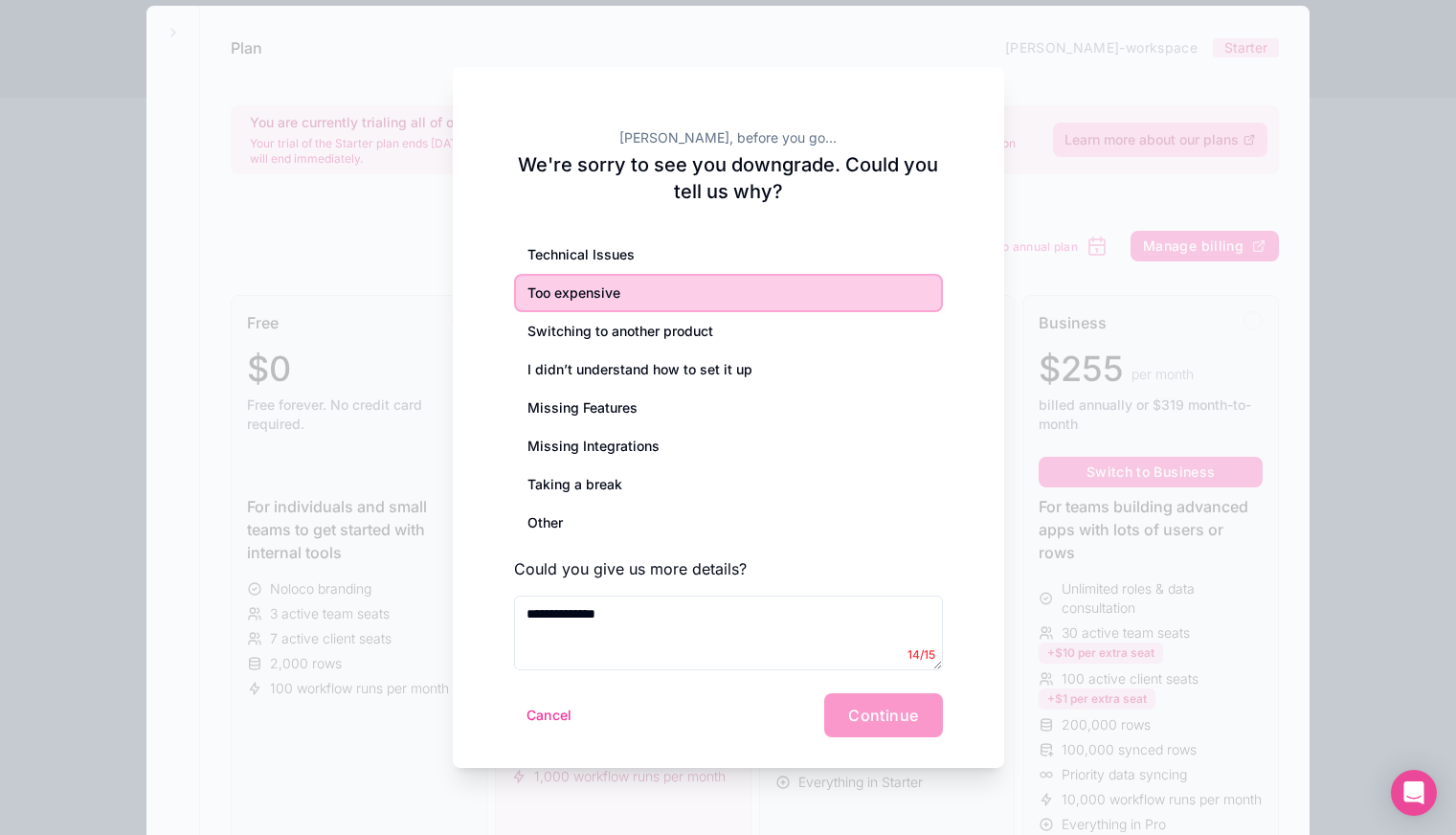
click at [891, 706] on div "Cancel Continue" at bounding box center [728, 714] width 429 height 44
click at [901, 707] on div "Cancel Continue" at bounding box center [728, 714] width 429 height 44
drag, startPoint x: 542, startPoint y: 707, endPoint x: 569, endPoint y: 705, distance: 27.1
click at [542, 707] on button "Cancel" at bounding box center [549, 714] width 71 height 30
